Goal: Task Accomplishment & Management: Complete application form

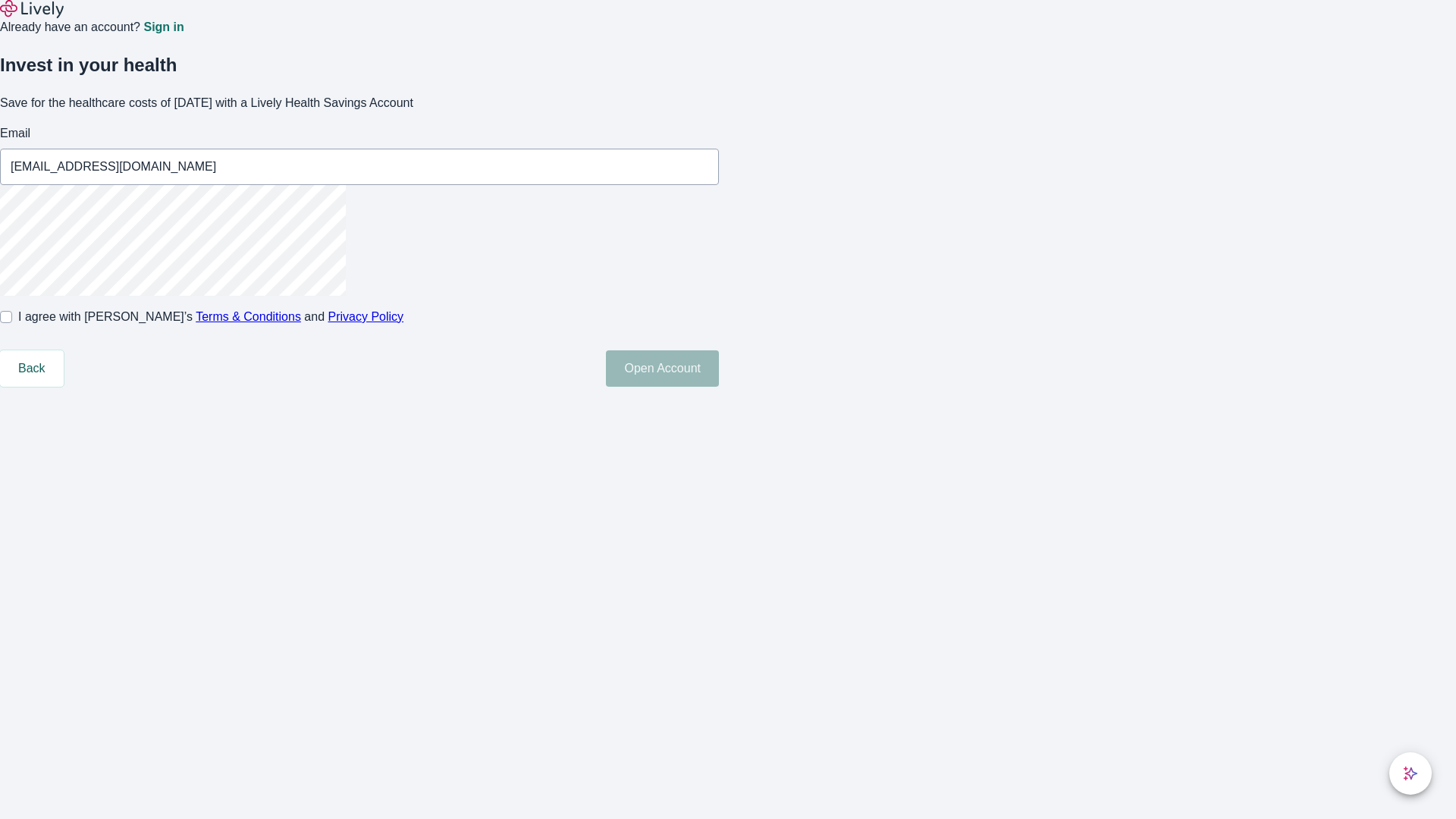
click at [12, 323] on input "I agree with Lively’s Terms & Conditions and Privacy Policy" at bounding box center [6, 317] width 12 height 12
checkbox input "true"
click at [719, 387] on button "Open Account" at bounding box center [663, 369] width 113 height 37
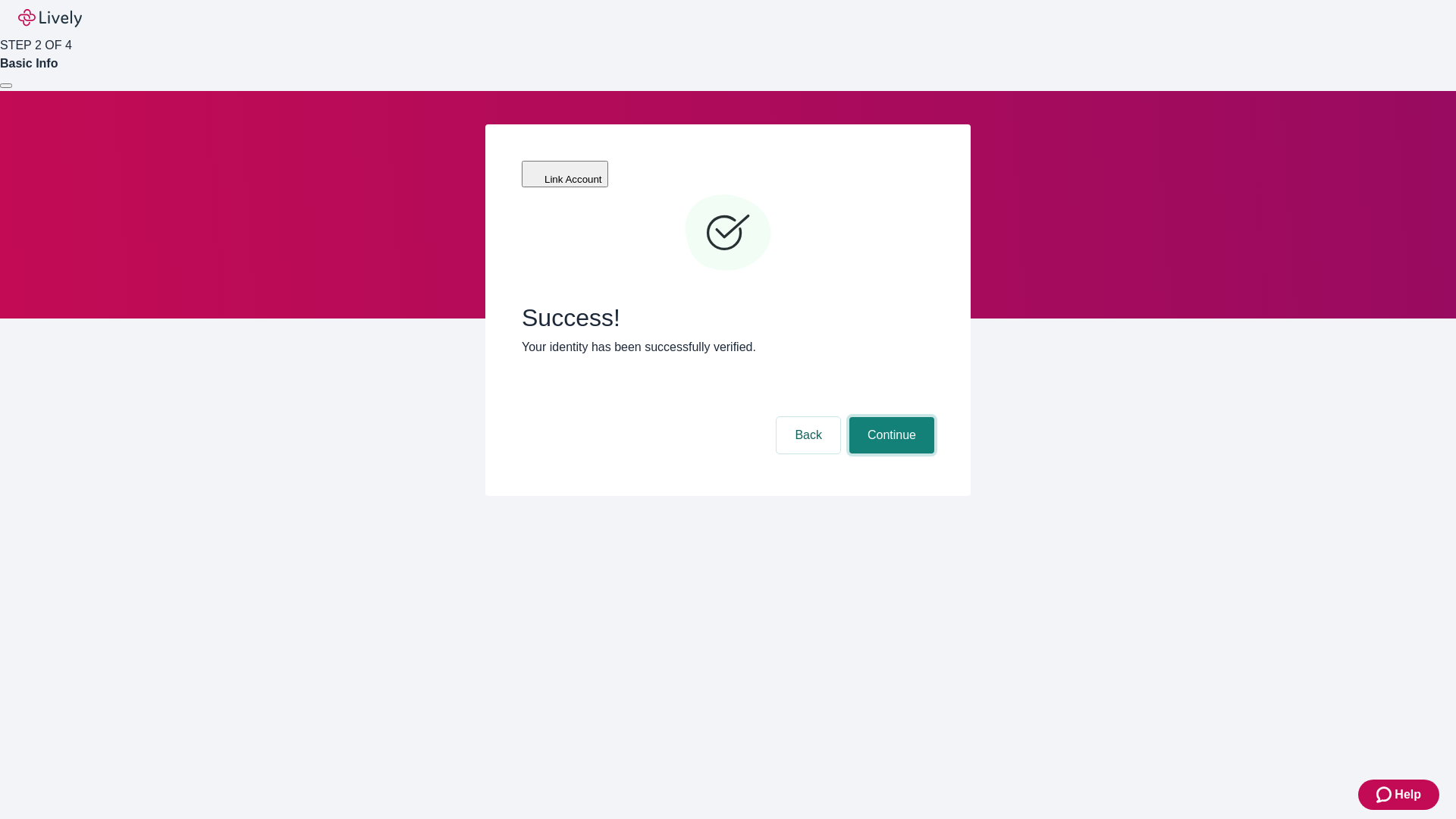
click at [890, 417] on button "Continue" at bounding box center [892, 435] width 85 height 37
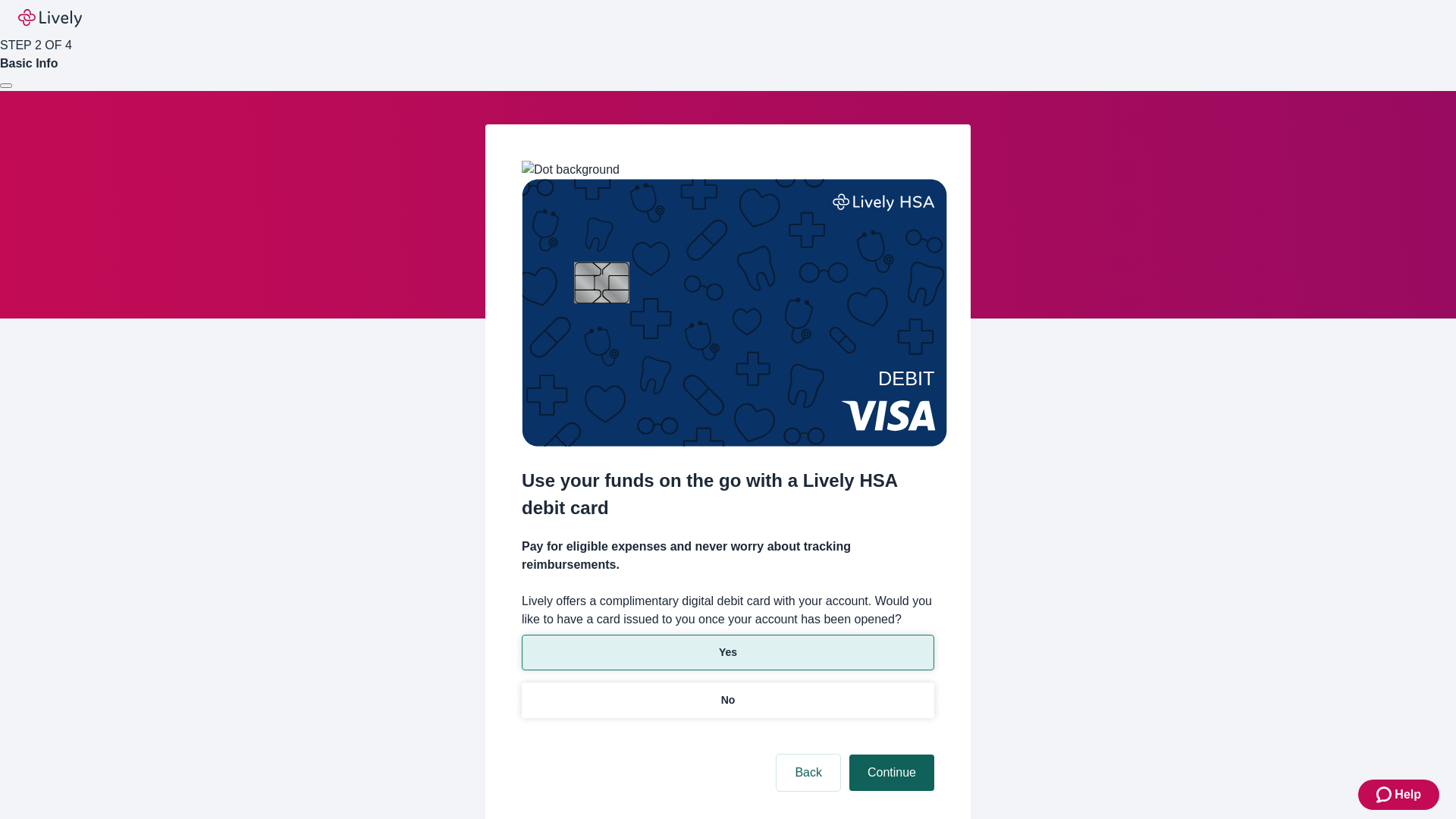
click at [728, 645] on p "Yes" at bounding box center [728, 653] width 18 height 16
click at [890, 755] on button "Continue" at bounding box center [892, 773] width 85 height 37
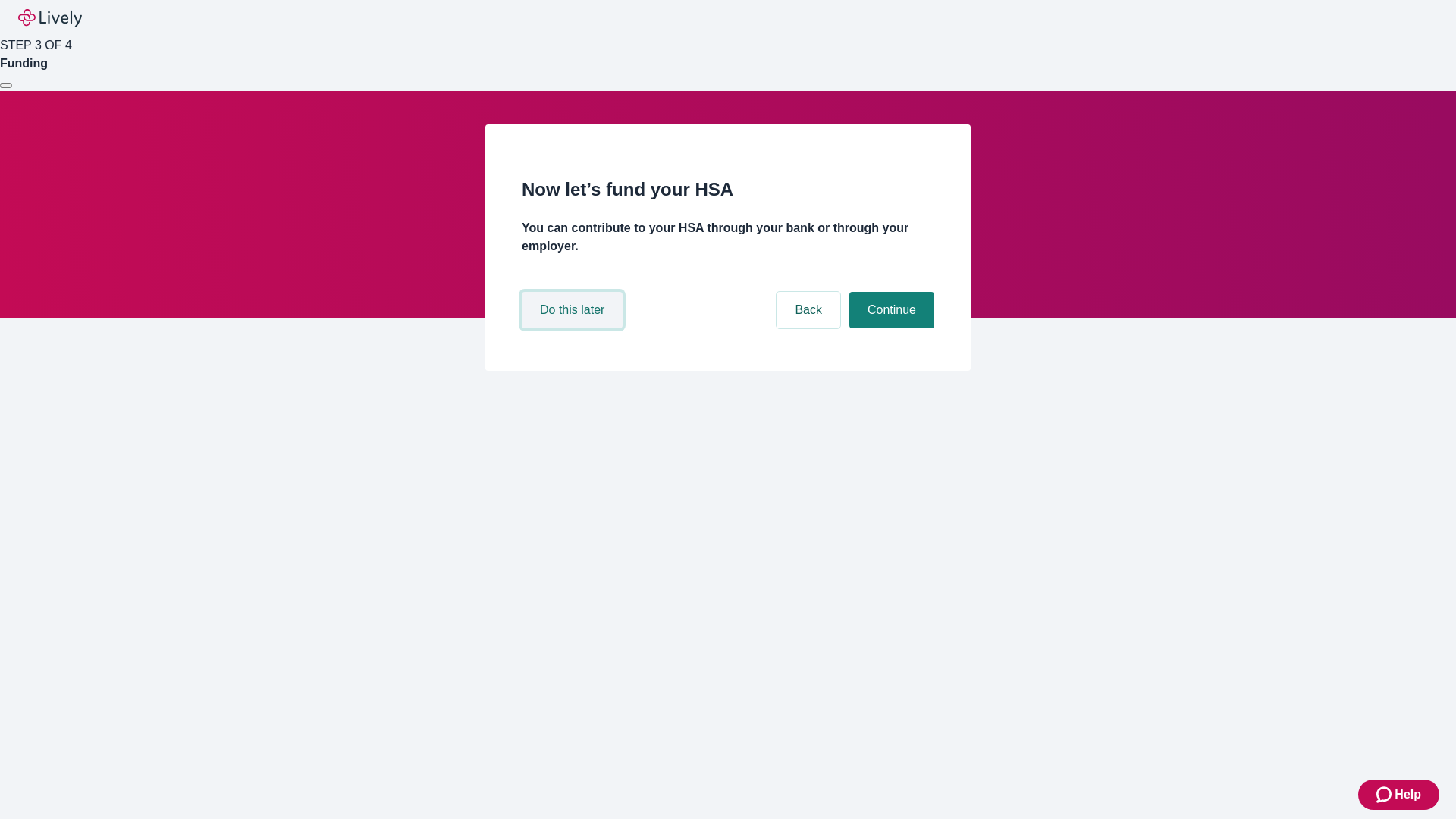
click at [574, 328] on button "Do this later" at bounding box center [572, 310] width 101 height 37
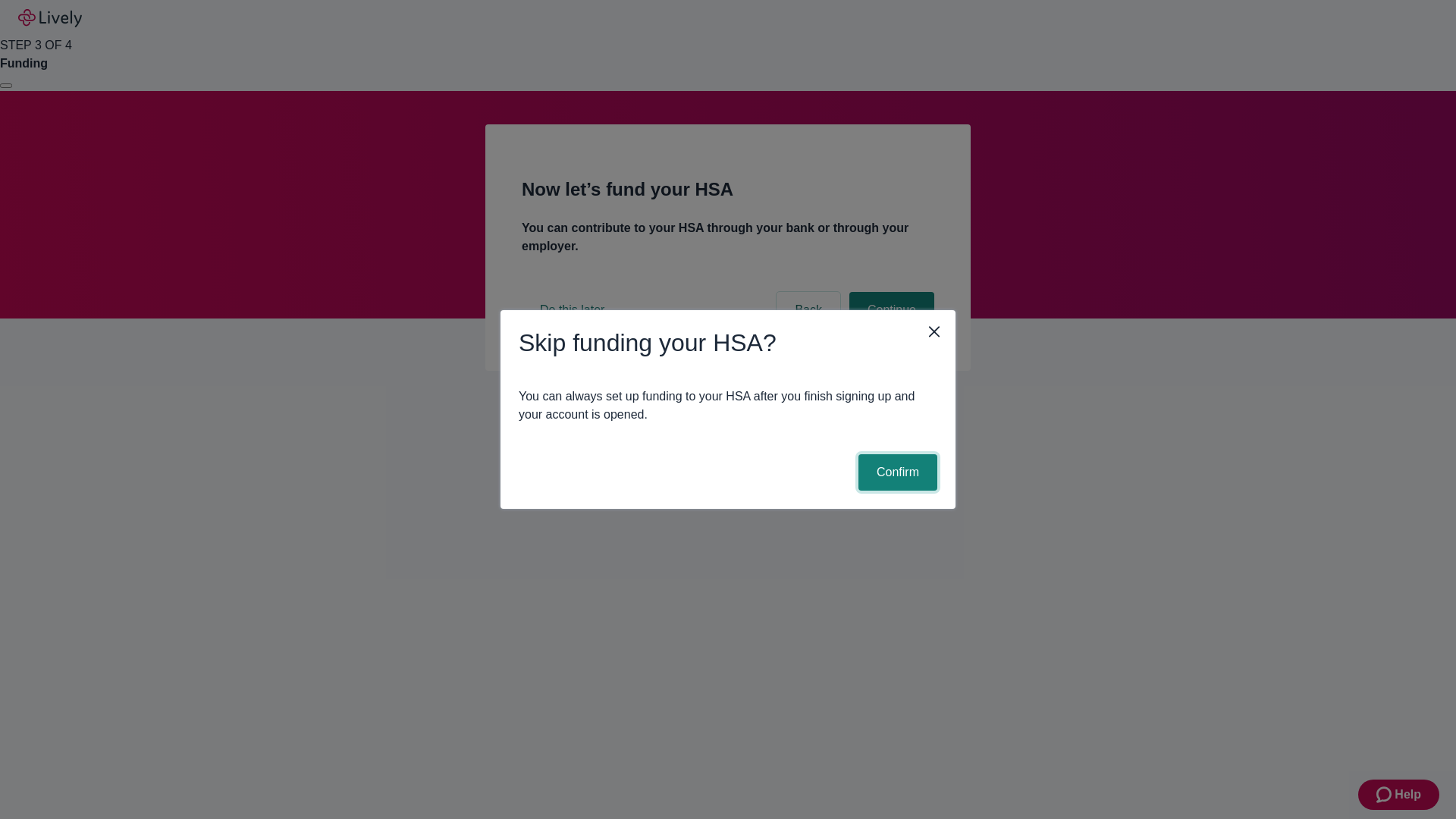
click at [896, 473] on button "Confirm" at bounding box center [898, 473] width 78 height 37
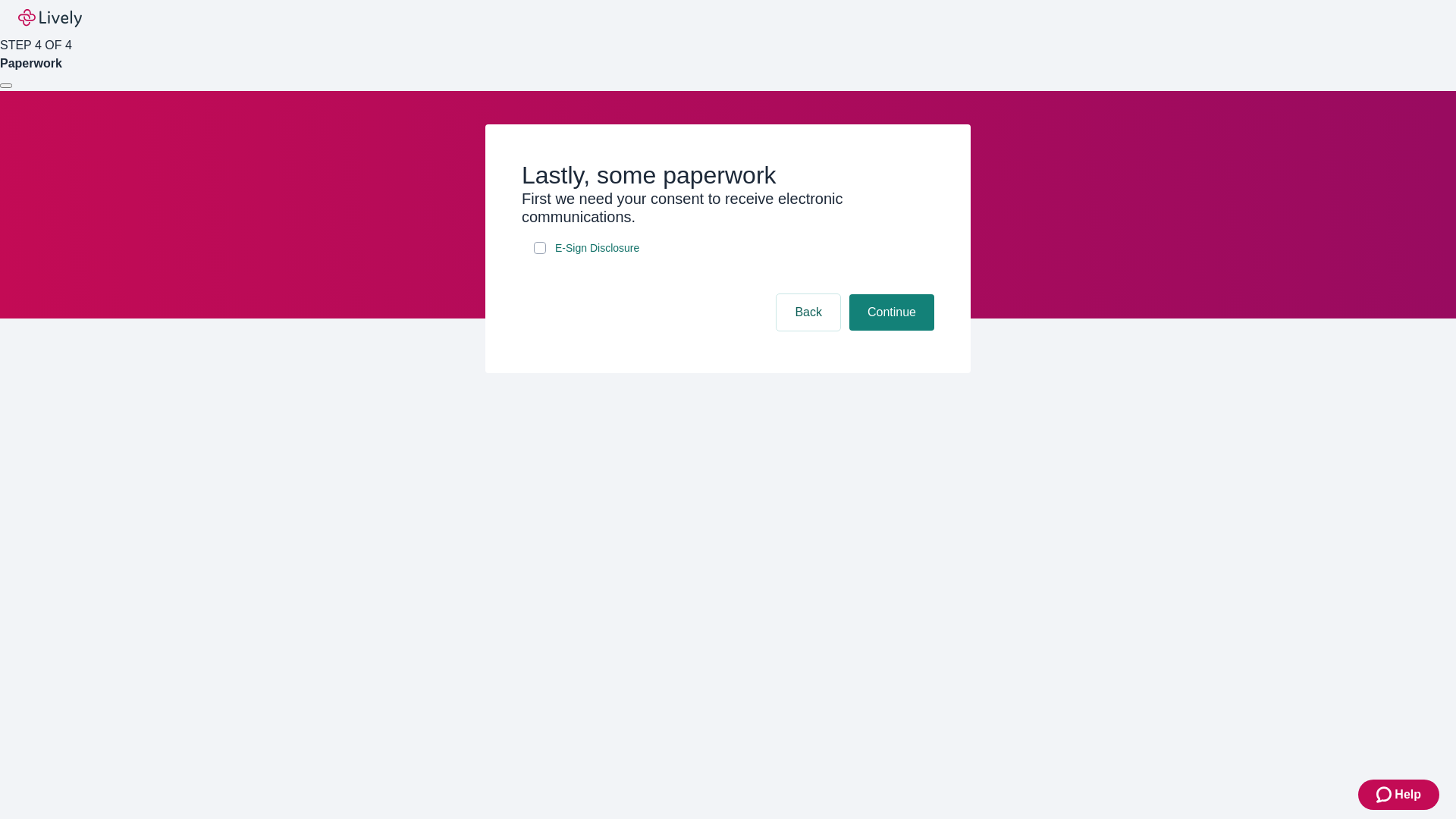
click at [540, 254] on input "E-Sign Disclosure" at bounding box center [540, 248] width 12 height 12
checkbox input "true"
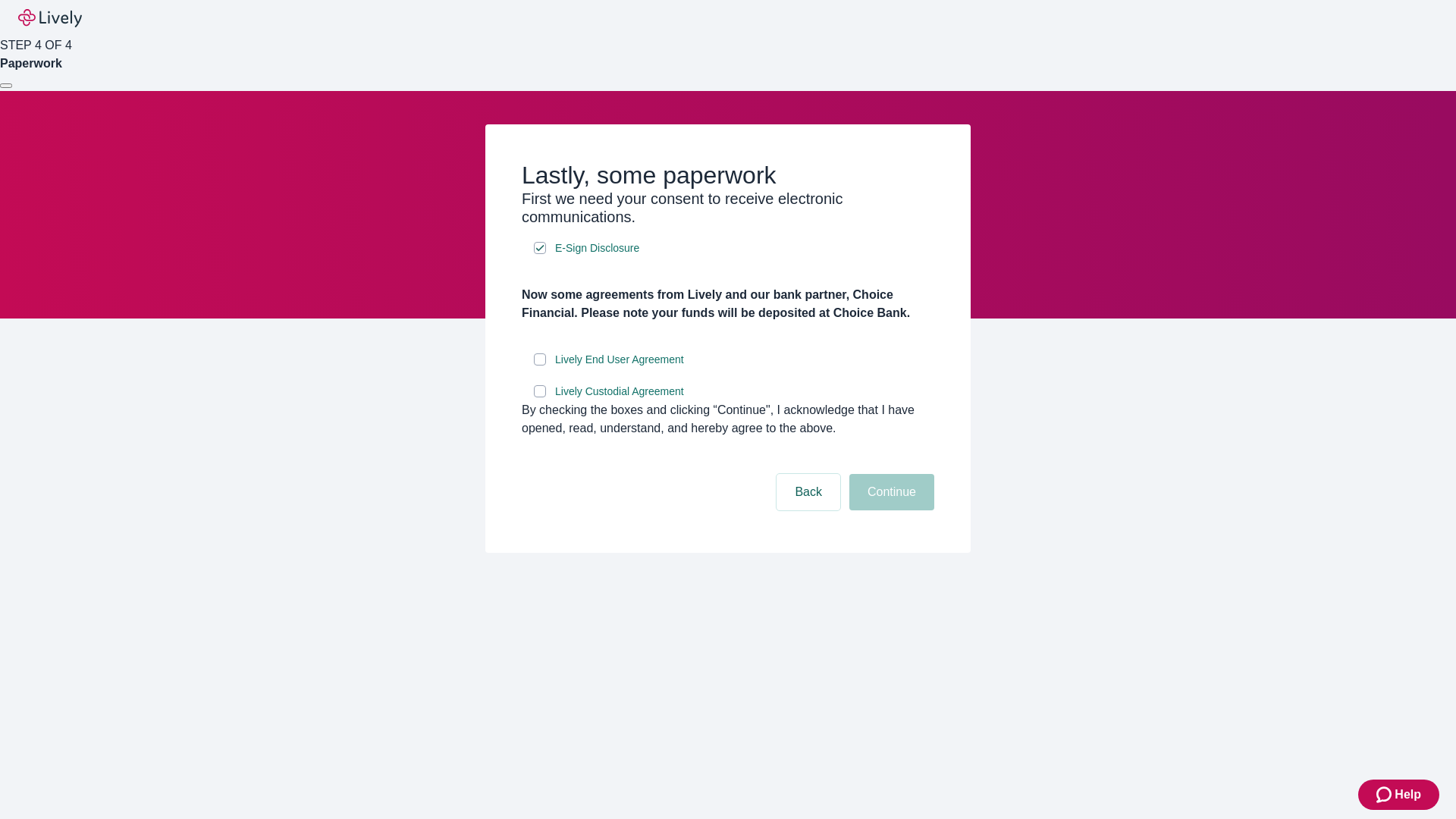
click at [540, 366] on input "Lively End User Agreement" at bounding box center [540, 359] width 12 height 12
checkbox input "true"
click at [540, 398] on input "Lively Custodial Agreement" at bounding box center [540, 392] width 12 height 12
checkbox input "true"
click at [890, 510] on button "Continue" at bounding box center [892, 492] width 85 height 37
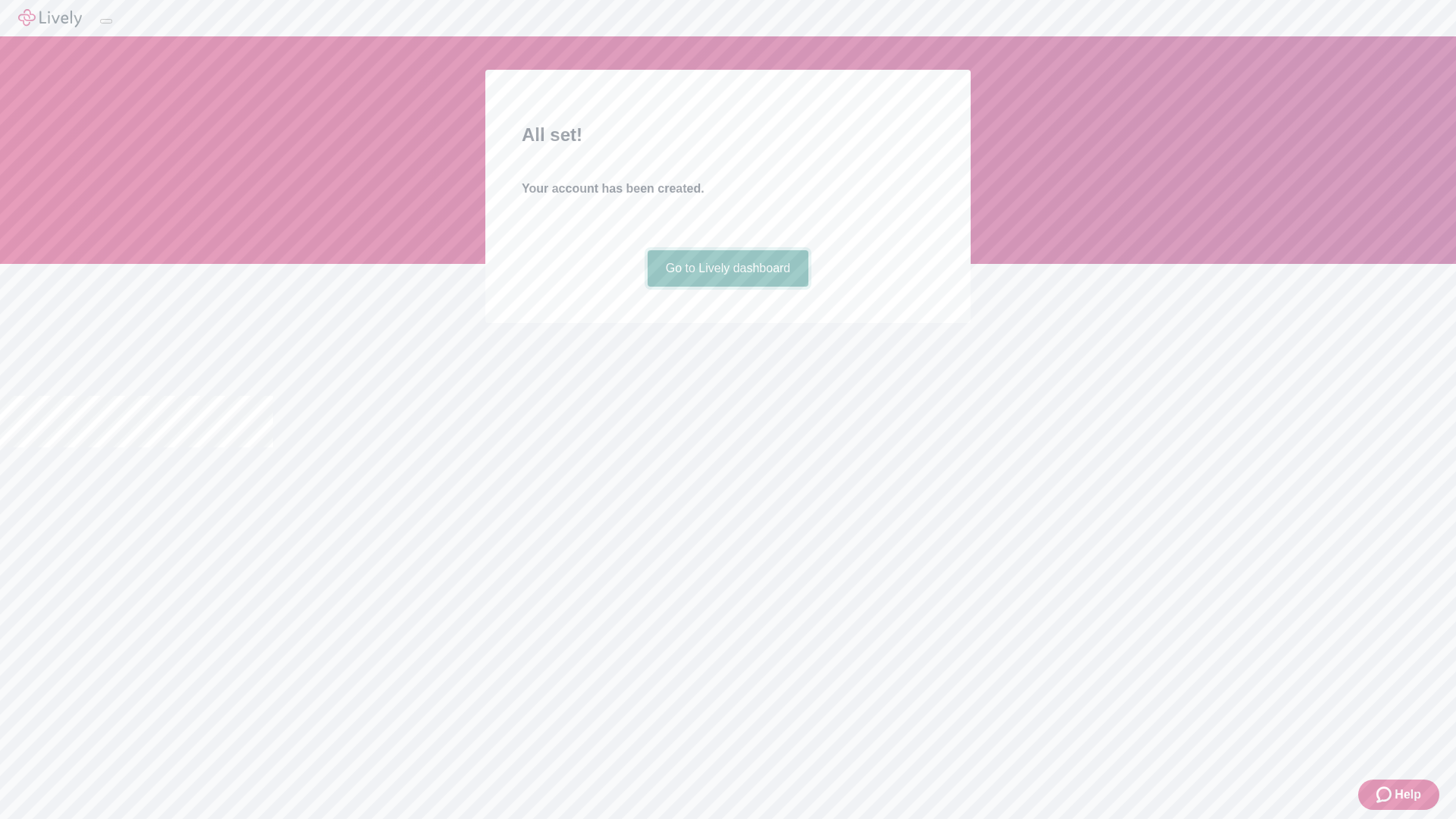
click at [728, 287] on link "Go to Lively dashboard" at bounding box center [728, 268] width 161 height 37
